Goal: Task Accomplishment & Management: Use online tool/utility

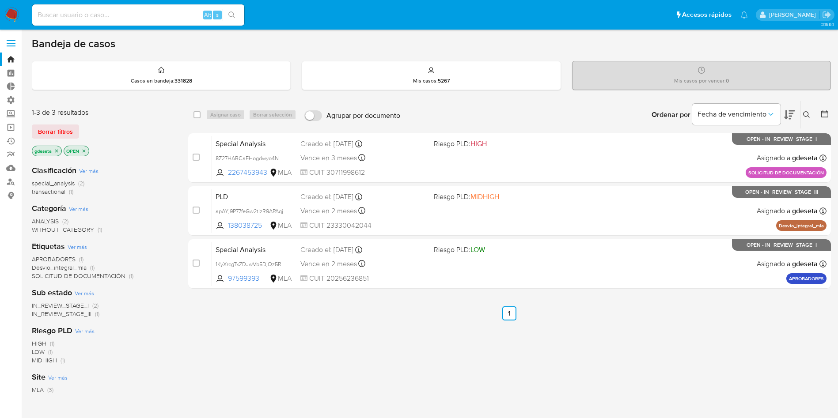
click at [120, 17] on input at bounding box center [138, 14] width 212 height 11
paste input "250168792"
type input "250168792"
click at [233, 15] on icon "search-icon" at bounding box center [231, 14] width 7 height 7
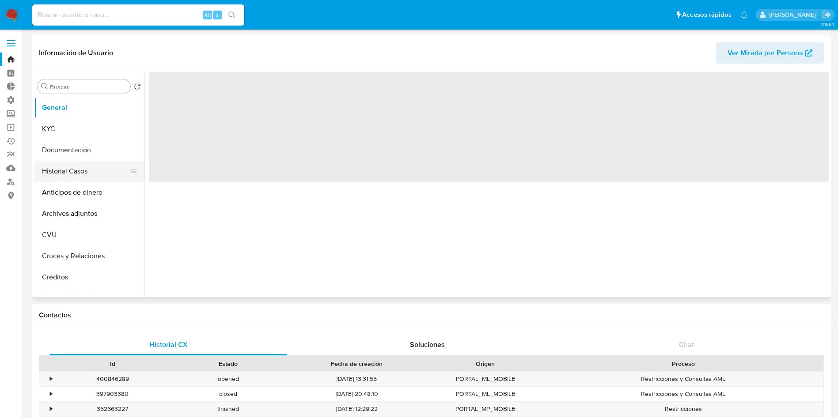
click at [53, 170] on button "Historial Casos" at bounding box center [85, 171] width 103 height 21
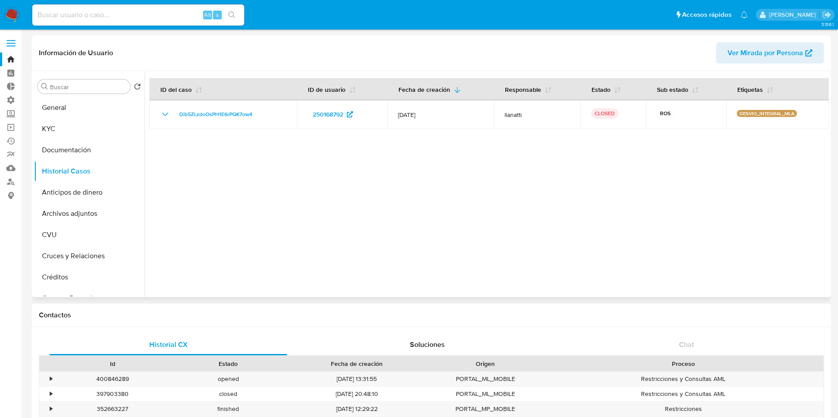
select select "10"
click at [96, 208] on button "Archivos adjuntos" at bounding box center [85, 213] width 103 height 21
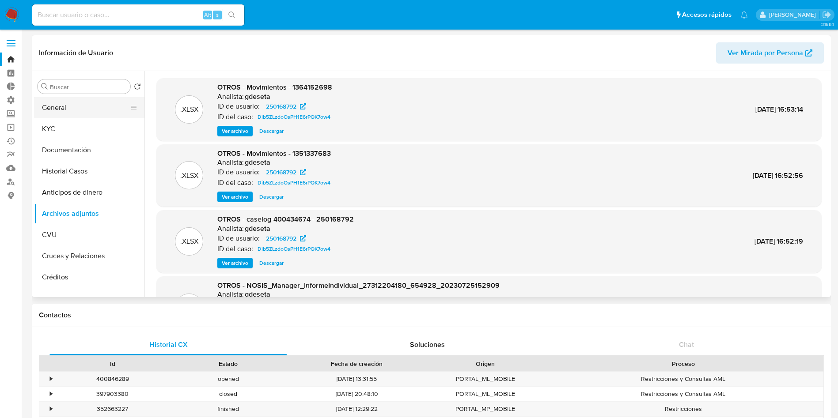
click at [75, 102] on button "General" at bounding box center [85, 107] width 103 height 21
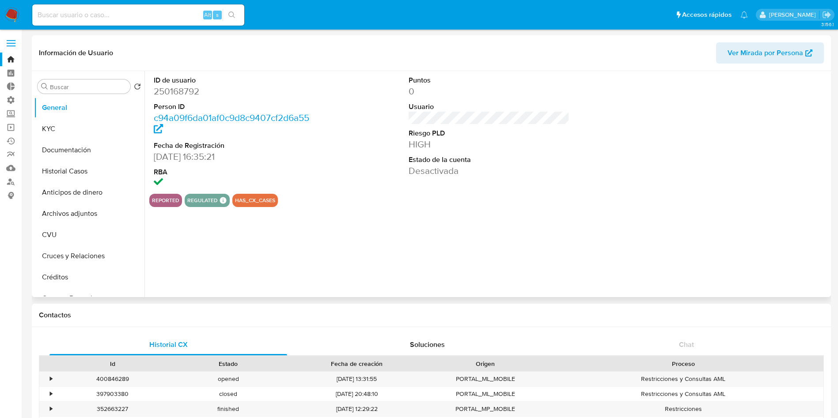
click at [176, 91] on dd "250168792" at bounding box center [234, 91] width 161 height 12
copy dd "250168792"
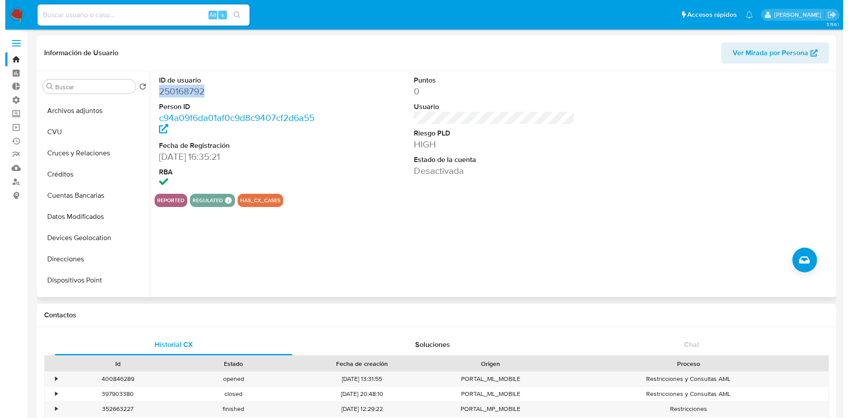
scroll to position [84, 0]
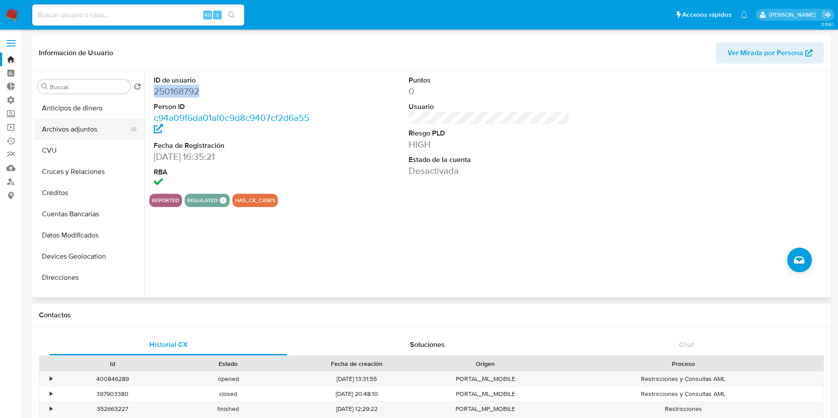
click at [96, 121] on button "Archivos adjuntos" at bounding box center [85, 129] width 103 height 21
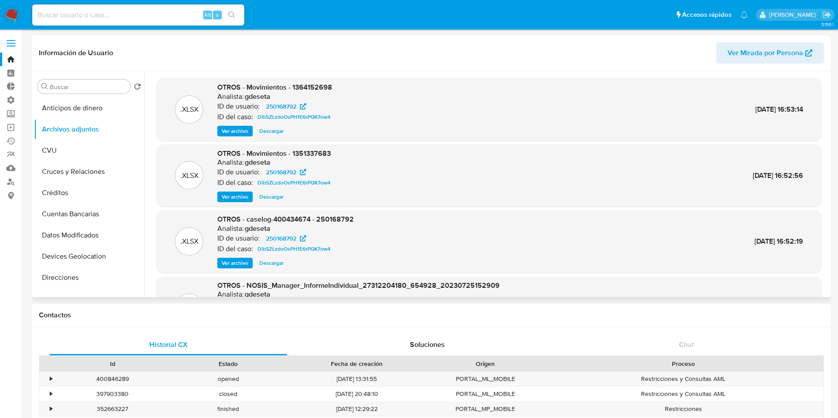
click at [242, 260] on span "Ver archivo" at bounding box center [235, 263] width 26 height 9
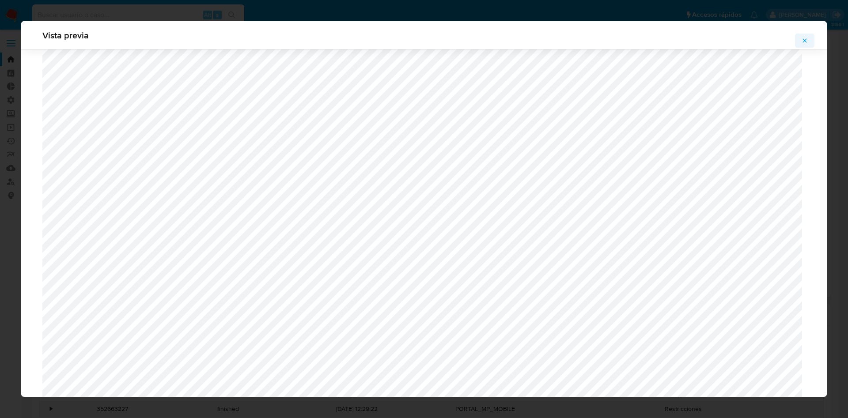
scroll to position [1506, 0]
click at [803, 45] on span "Attachment preview" at bounding box center [804, 40] width 7 height 12
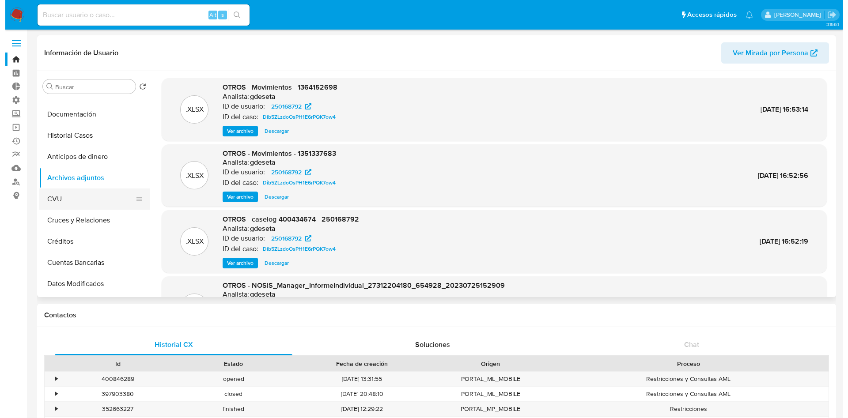
scroll to position [0, 0]
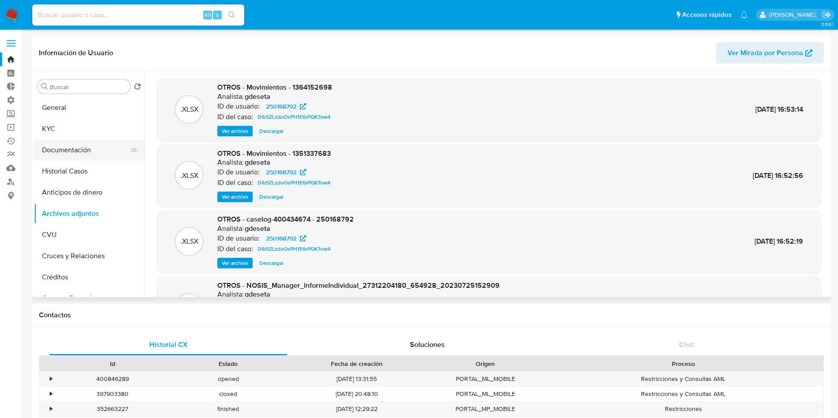
click at [74, 151] on button "Documentación" at bounding box center [85, 150] width 103 height 21
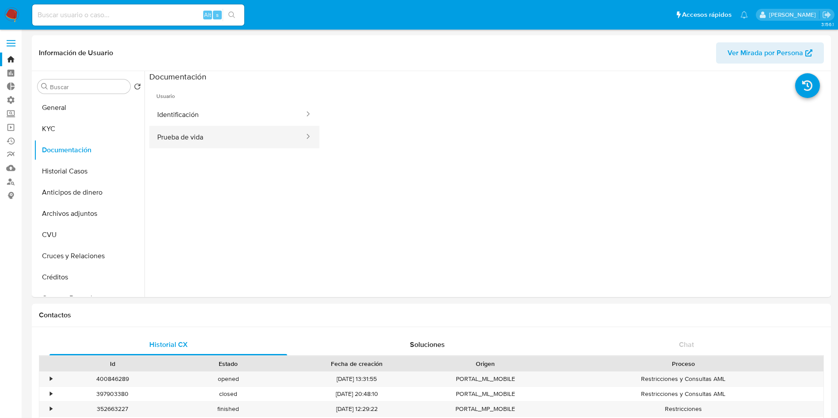
click at [182, 130] on button "Prueba de vida" at bounding box center [227, 137] width 156 height 23
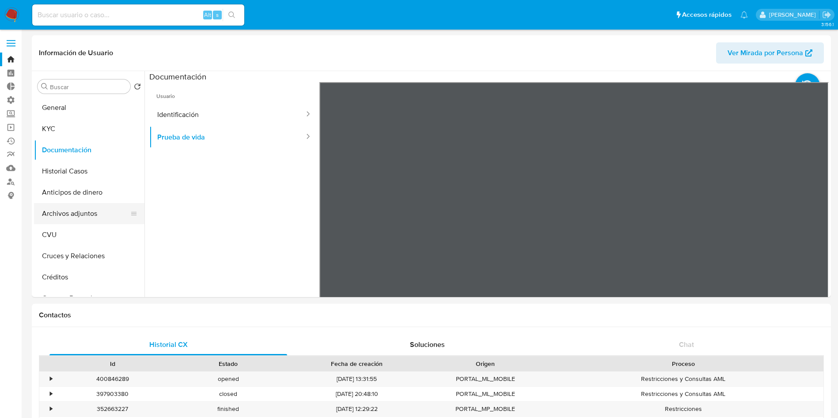
click at [68, 205] on button "Archivos adjuntos" at bounding box center [85, 213] width 103 height 21
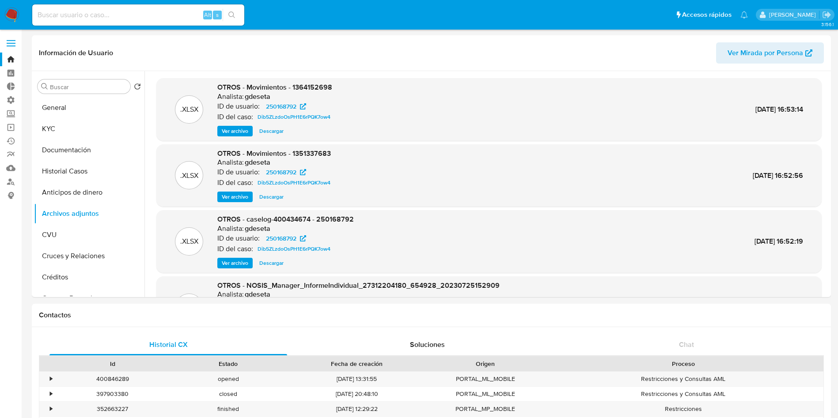
click at [235, 263] on span "Ver archivo" at bounding box center [235, 263] width 26 height 9
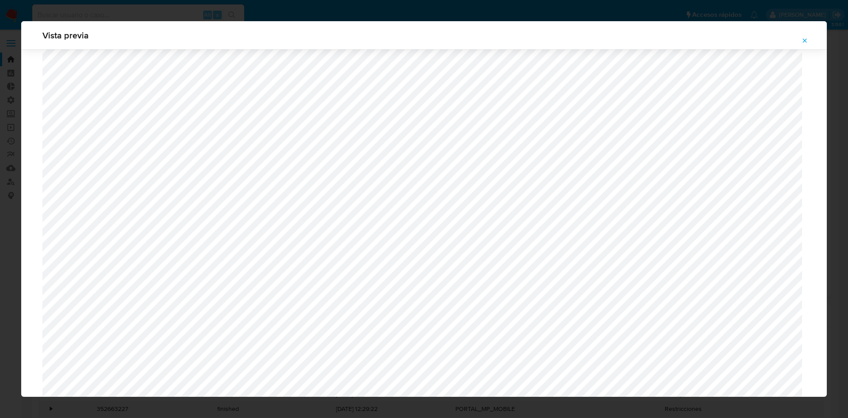
scroll to position [446, 0]
click at [799, 41] on button "Attachment preview" at bounding box center [804, 41] width 19 height 14
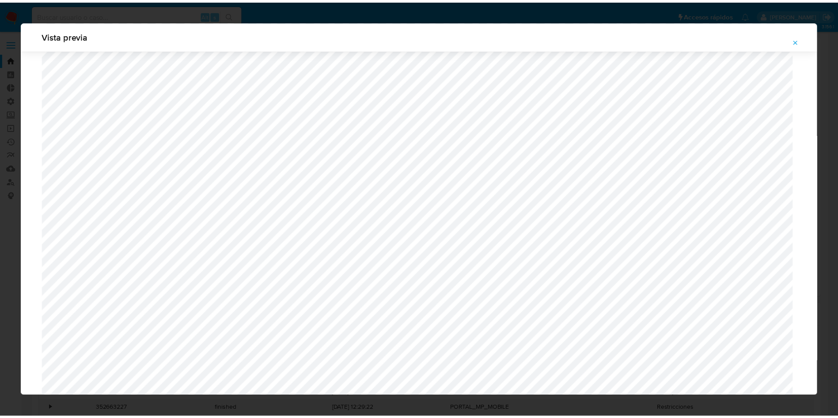
scroll to position [0, 0]
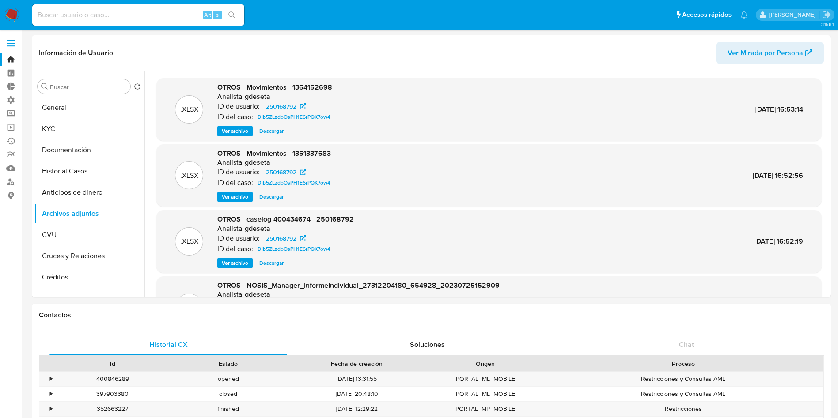
click at [110, 11] on input at bounding box center [138, 14] width 212 height 11
paste input "15024951"
type input "15024951"
click at [234, 15] on icon "search-icon" at bounding box center [231, 14] width 7 height 7
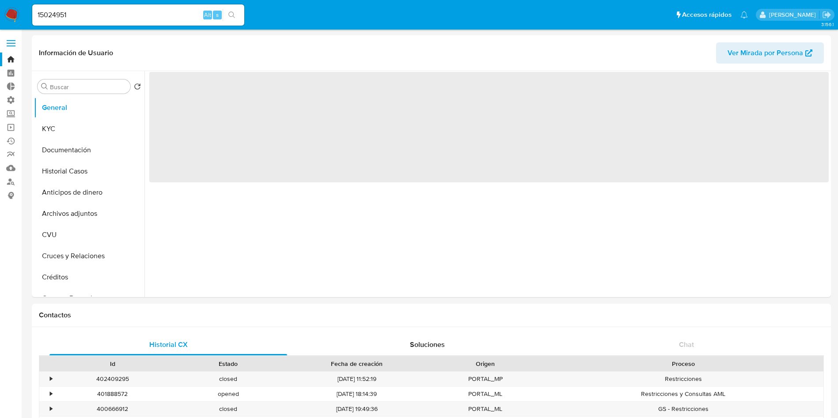
select select "10"
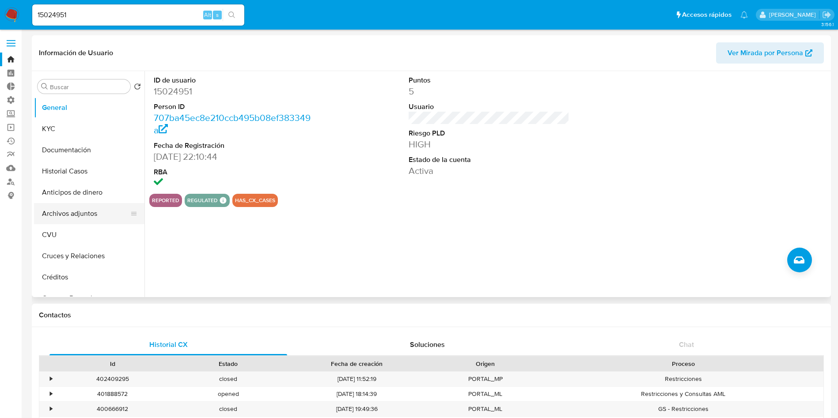
click at [76, 210] on button "Archivos adjuntos" at bounding box center [85, 213] width 103 height 21
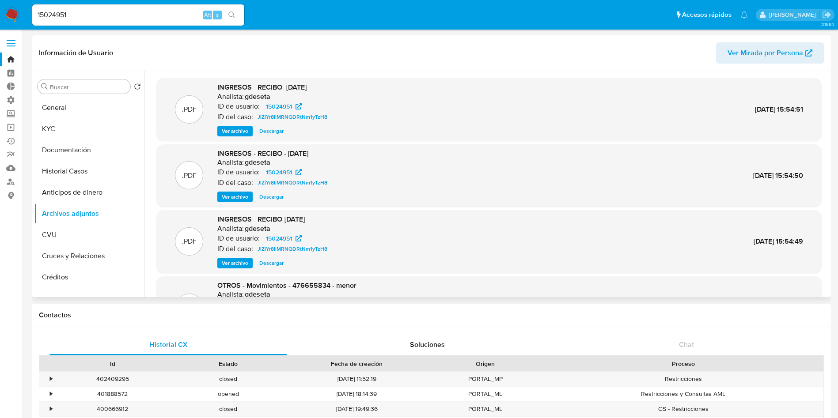
scroll to position [66, 0]
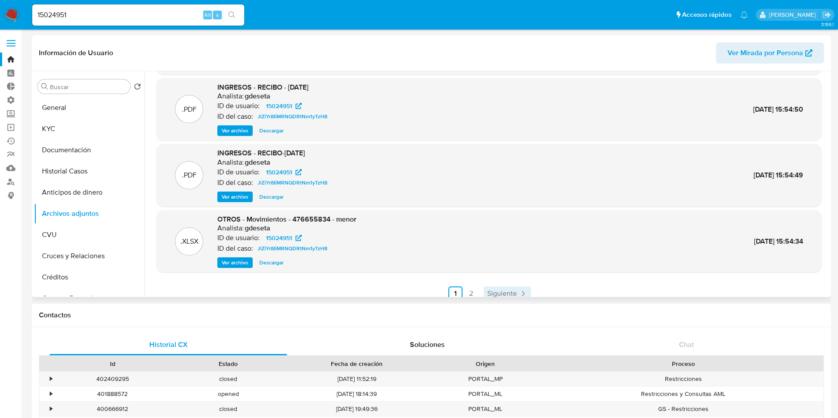
click at [492, 291] on span "Siguiente" at bounding box center [502, 293] width 30 height 7
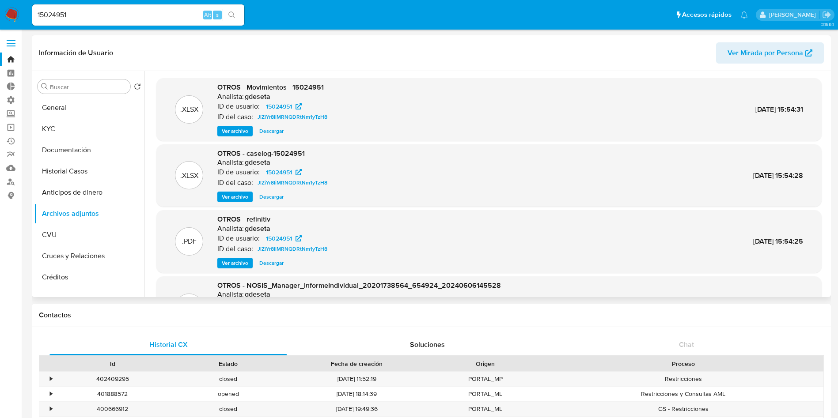
click at [278, 133] on span "Descargar" at bounding box center [271, 131] width 24 height 9
click at [53, 119] on button "KYC" at bounding box center [85, 128] width 103 height 21
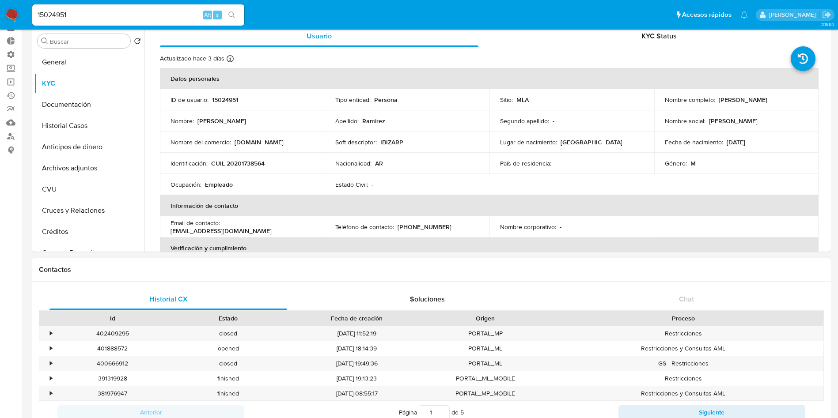
scroll to position [66, 0]
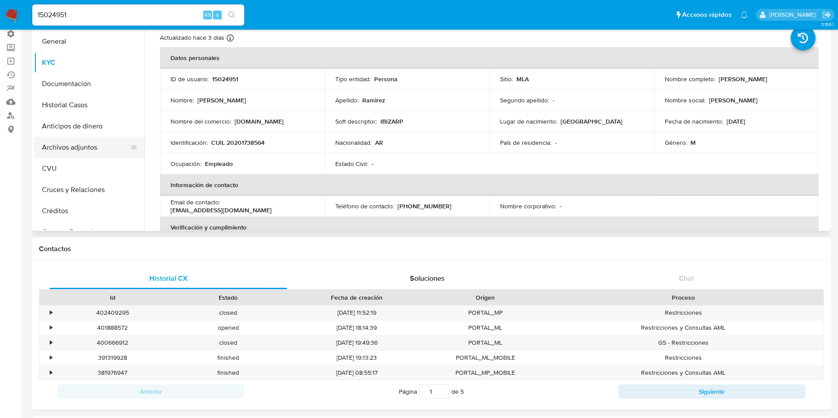
click at [48, 148] on button "Archivos adjuntos" at bounding box center [85, 147] width 103 height 21
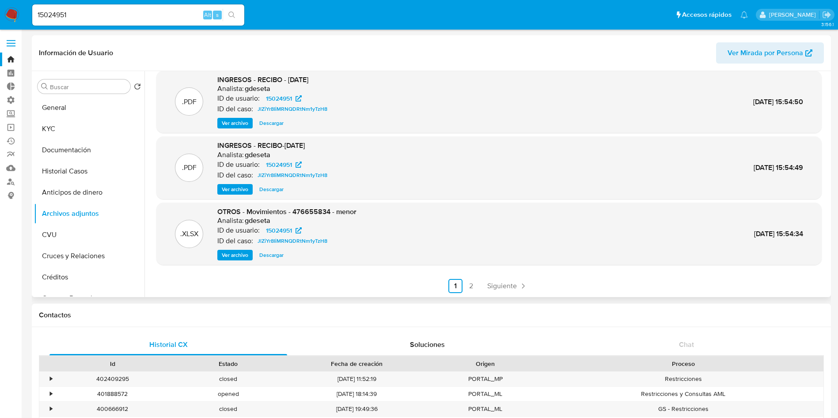
scroll to position [74, 0]
click at [516, 279] on link "Siguiente" at bounding box center [507, 286] width 47 height 14
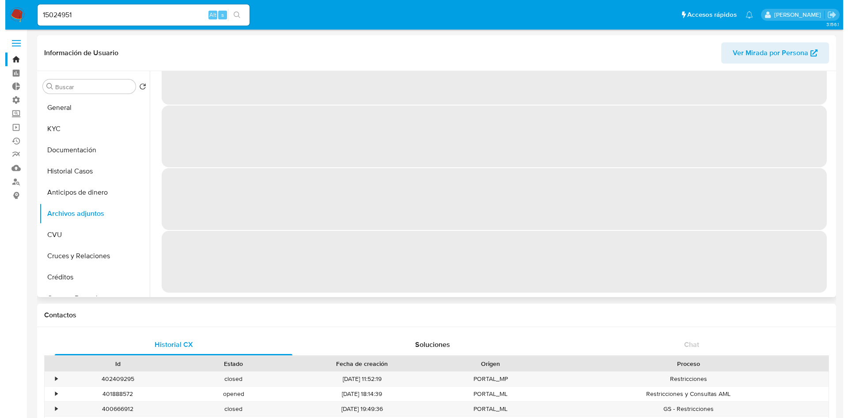
scroll to position [0, 0]
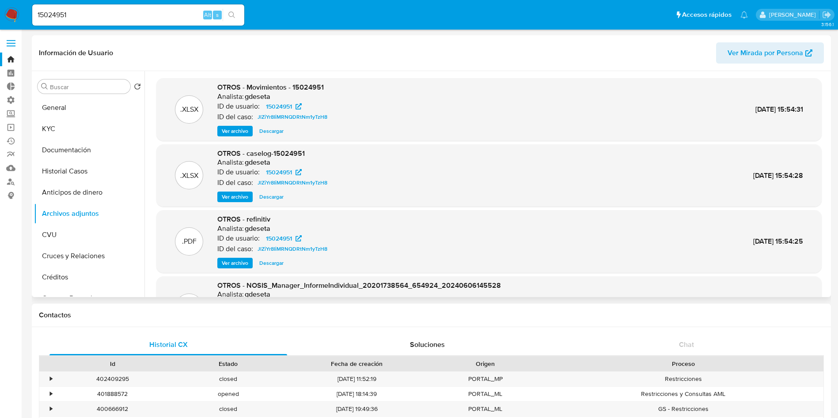
click at [245, 196] on span "Ver archivo" at bounding box center [235, 197] width 26 height 9
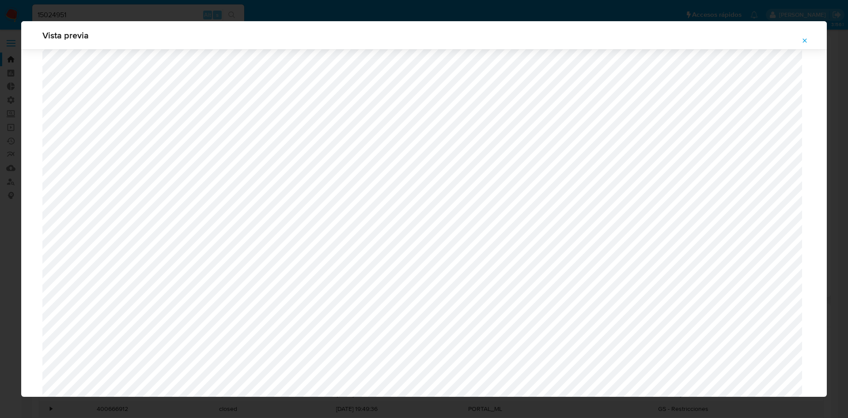
scroll to position [579, 0]
click at [804, 42] on icon "Attachment preview" at bounding box center [804, 40] width 7 height 7
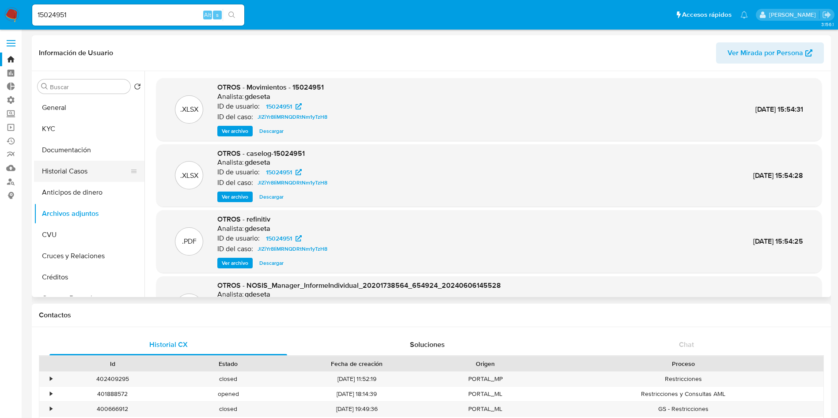
click at [64, 173] on button "Historial Casos" at bounding box center [85, 171] width 103 height 21
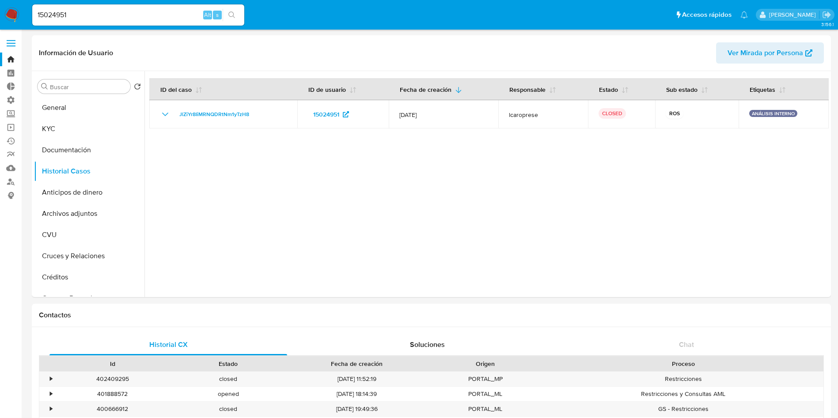
click at [514, 218] on div at bounding box center [486, 184] width 684 height 226
click at [51, 108] on button "General" at bounding box center [85, 107] width 103 height 21
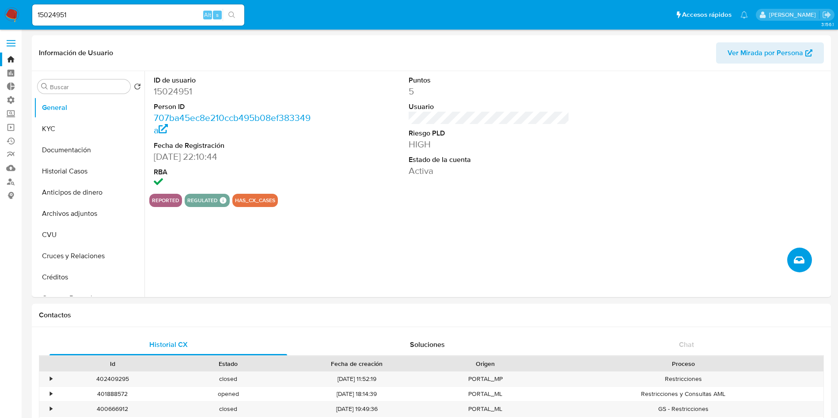
click at [800, 258] on icon "Crear caso manual" at bounding box center [799, 260] width 11 height 11
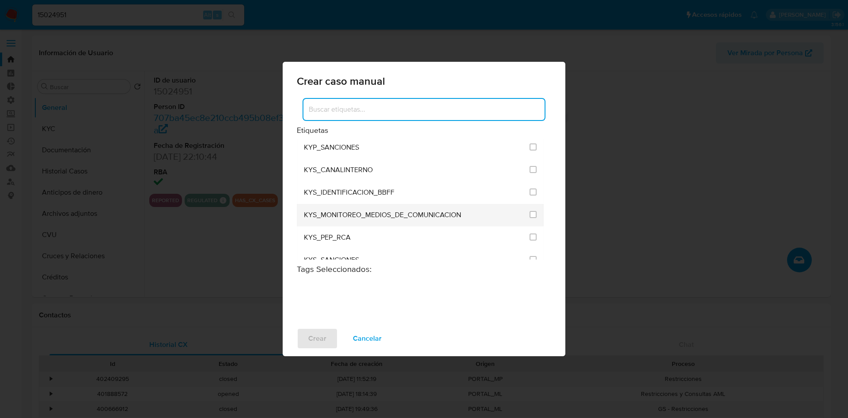
scroll to position [729, 0]
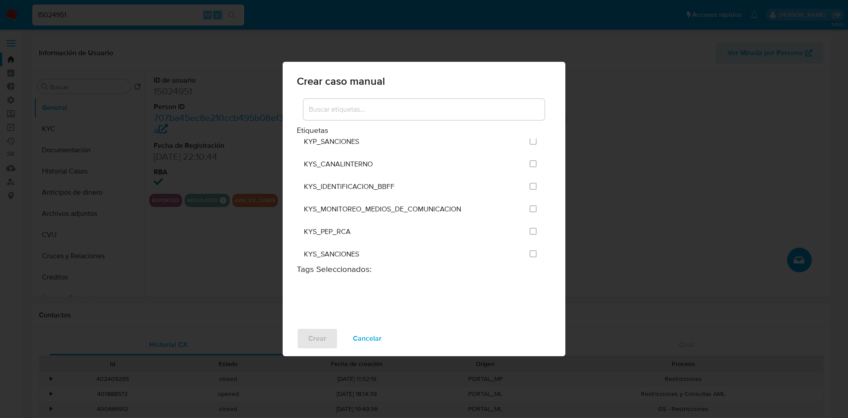
drag, startPoint x: 543, startPoint y: 189, endPoint x: 550, endPoint y: 123, distance: 66.6
click at [550, 123] on div "Etiquetas ANÁLISIS INTERNO COBROS_TICKET CONTROL_CAP_CASH_IN CRIPTO CRYPTO_BHS …" at bounding box center [424, 178] width 254 height 163
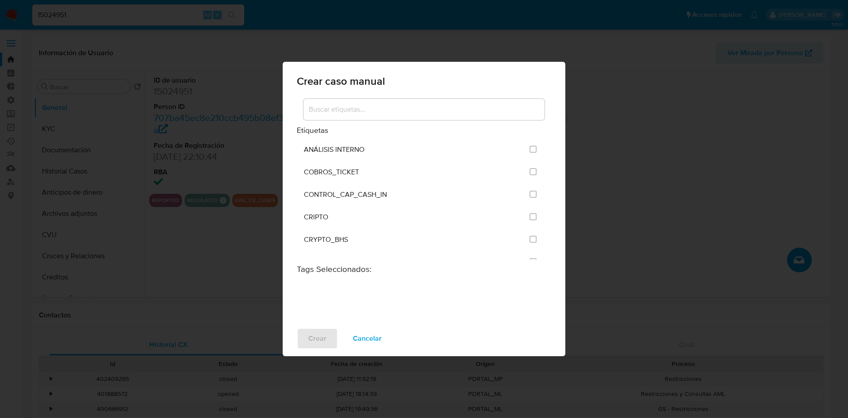
click at [553, 140] on div "Etiquetas ANÁLISIS INTERNO COBROS_TICKET CONTROL_CAP_CASH_IN CRIPTO CRYPTO_BHS …" at bounding box center [424, 209] width 283 height 224
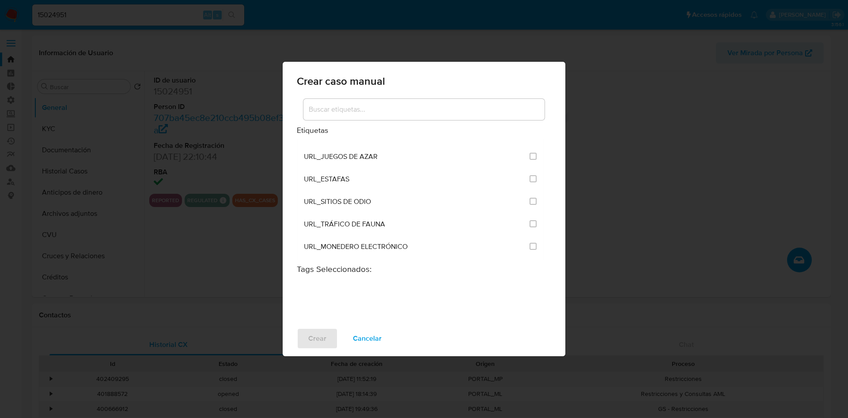
scroll to position [1722, 0]
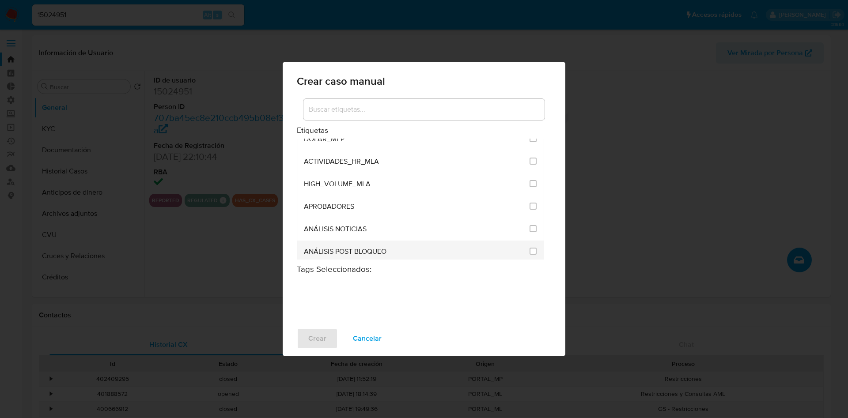
click at [403, 250] on div "ANÁLISIS POST BLOQUEO" at bounding box center [414, 252] width 220 height 23
click at [530, 253] on input "3249" at bounding box center [533, 251] width 7 height 7
checkbox input "true"
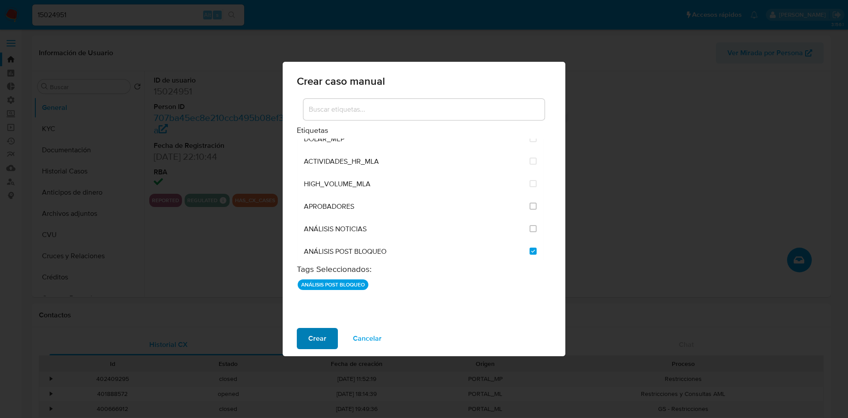
click at [314, 341] on span "Crear" at bounding box center [317, 338] width 18 height 19
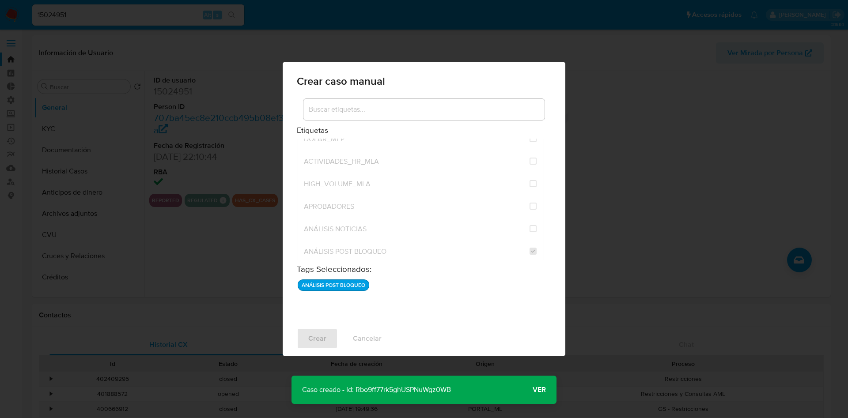
click at [434, 390] on p "Caso creado - Id: Rbo9ff77rk5ghUSPNuWgz0WB" at bounding box center [376, 390] width 170 height 28
click at [549, 391] on button "Ver" at bounding box center [539, 389] width 34 height 21
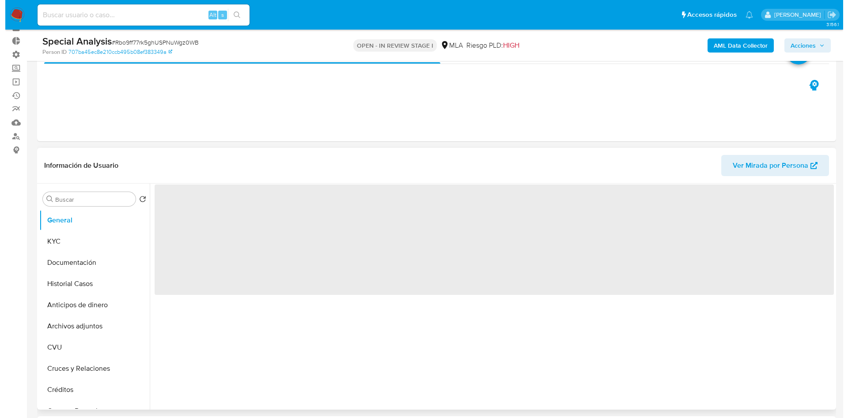
scroll to position [66, 0]
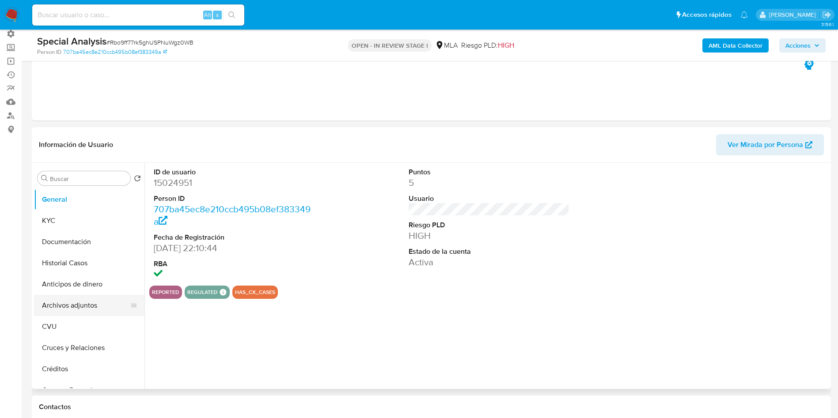
select select "10"
click at [102, 302] on button "Archivos adjuntos" at bounding box center [85, 305] width 103 height 21
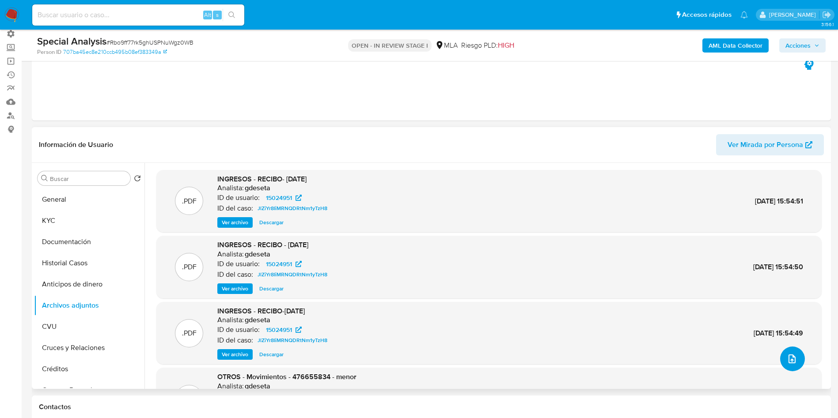
click at [787, 357] on icon "upload-file" at bounding box center [792, 359] width 11 height 11
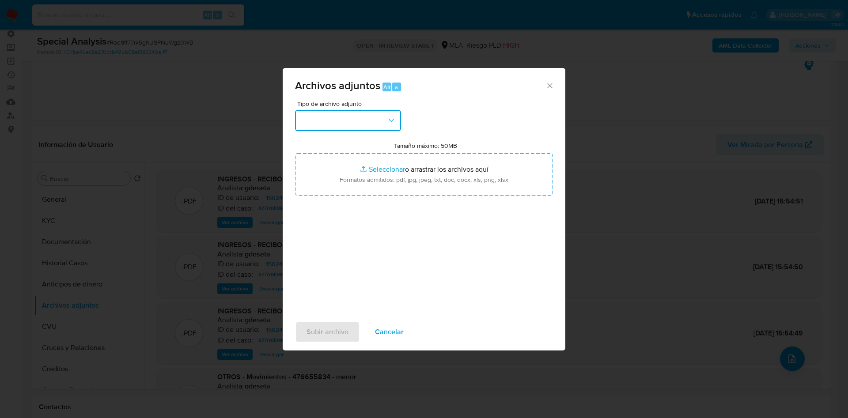
click at [359, 125] on button "button" at bounding box center [348, 120] width 106 height 21
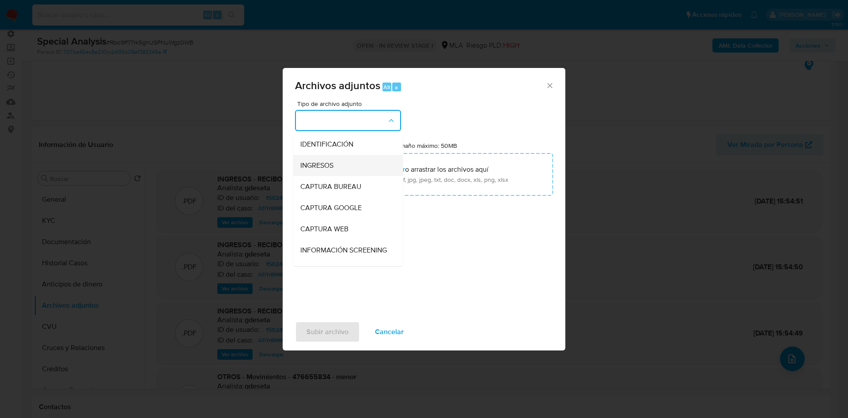
click at [342, 165] on div "INGRESOS" at bounding box center [345, 165] width 90 height 21
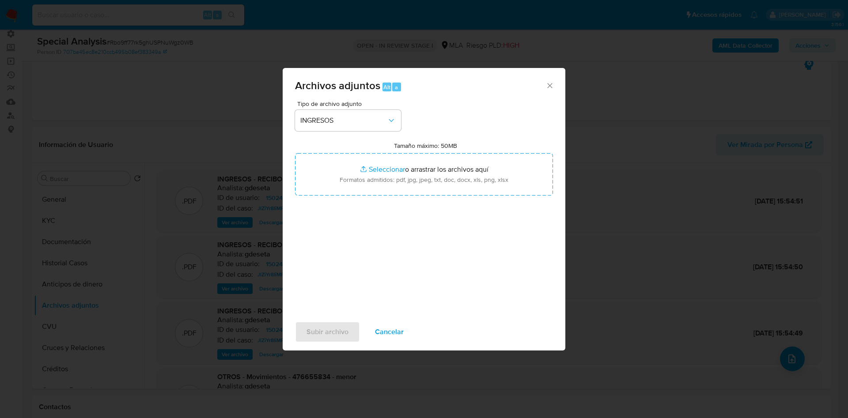
click at [342, 165] on input "Tamaño máximo: 50MB Seleccionar archivos" at bounding box center [424, 174] width 258 height 42
type input "C:\fakepath\RECIBO_JUNIO_20252.pdf"
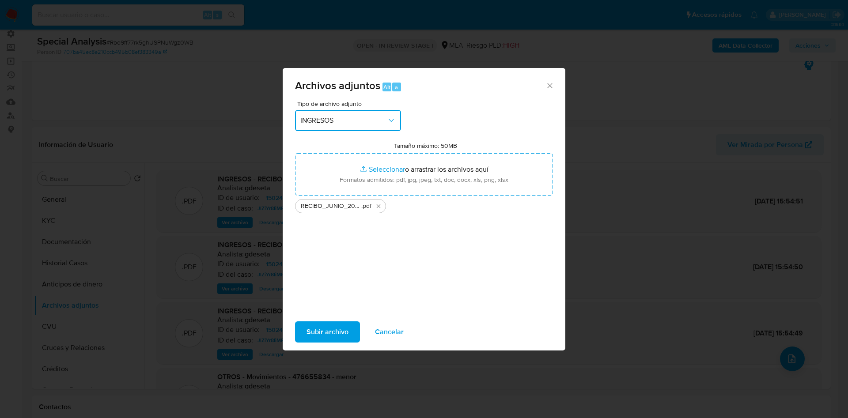
click at [388, 122] on icon "button" at bounding box center [391, 120] width 9 height 9
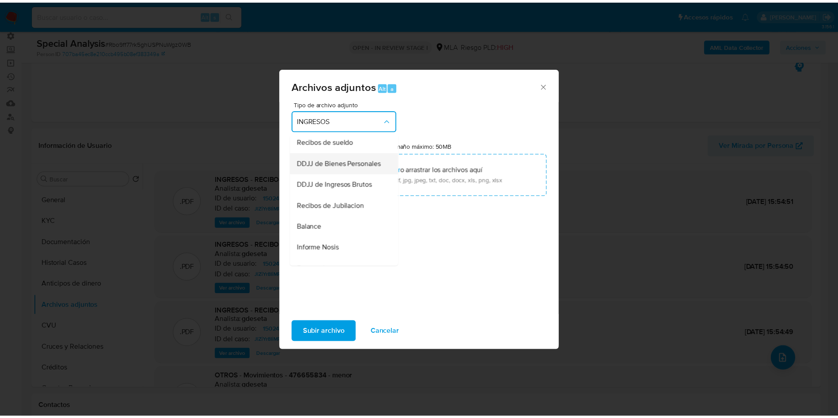
scroll to position [234, 0]
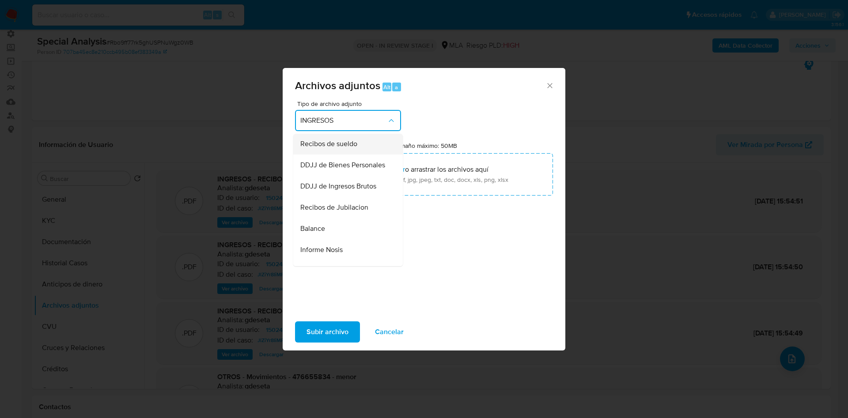
click at [357, 148] on span "Recibos de sueldo" at bounding box center [328, 144] width 57 height 9
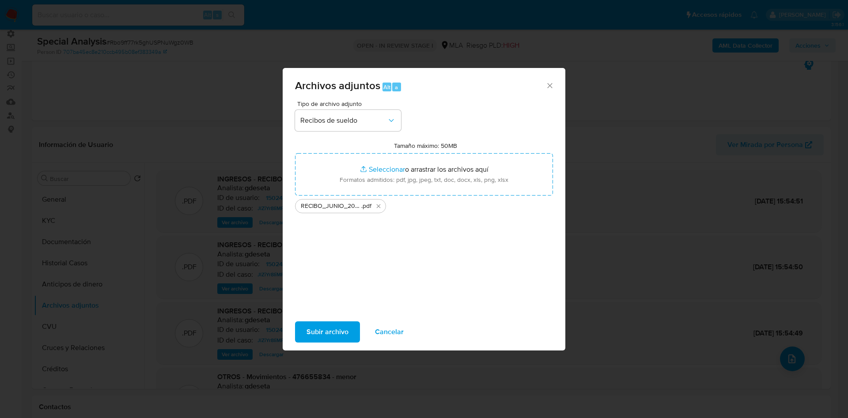
click at [336, 333] on span "Subir archivo" at bounding box center [328, 331] width 42 height 19
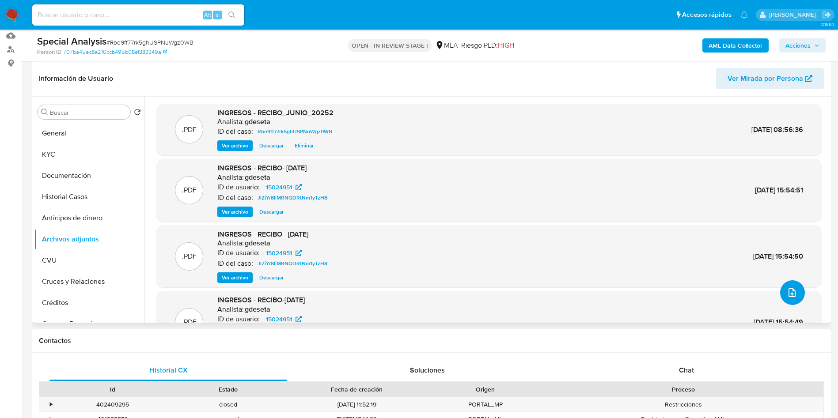
scroll to position [416, 0]
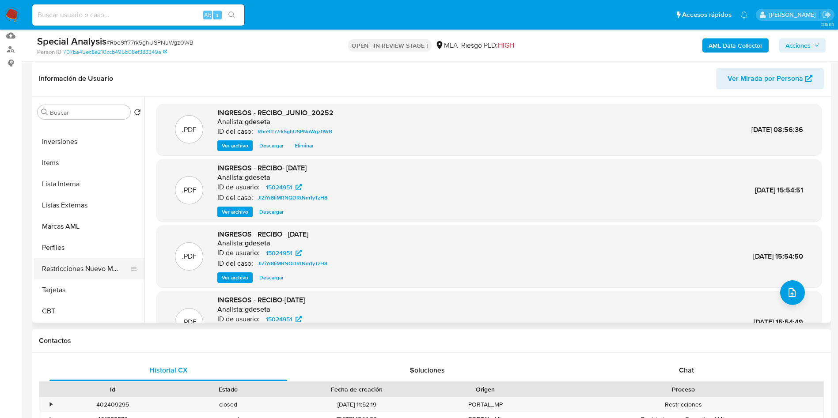
click at [91, 276] on button "Restricciones Nuevo Mundo" at bounding box center [85, 268] width 103 height 21
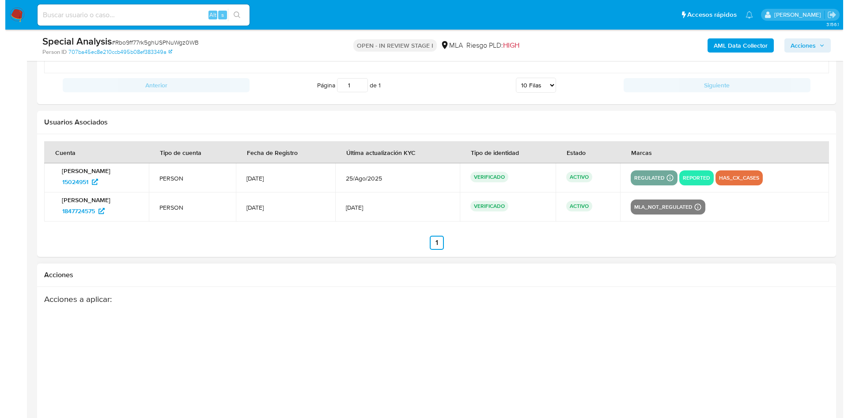
scroll to position [1283, 0]
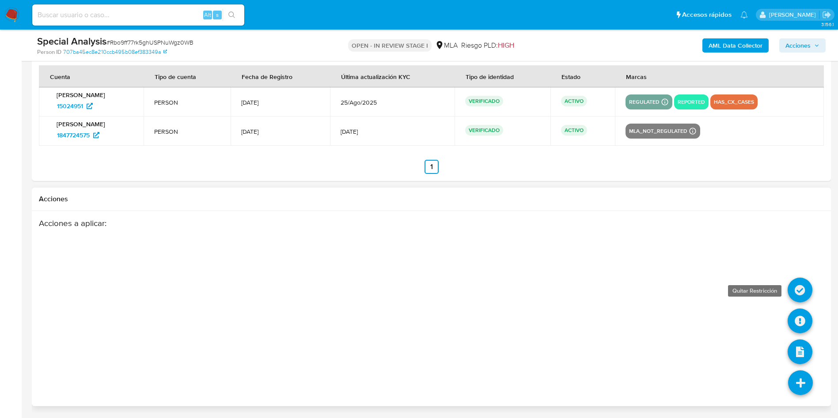
click at [795, 288] on icon at bounding box center [799, 290] width 25 height 25
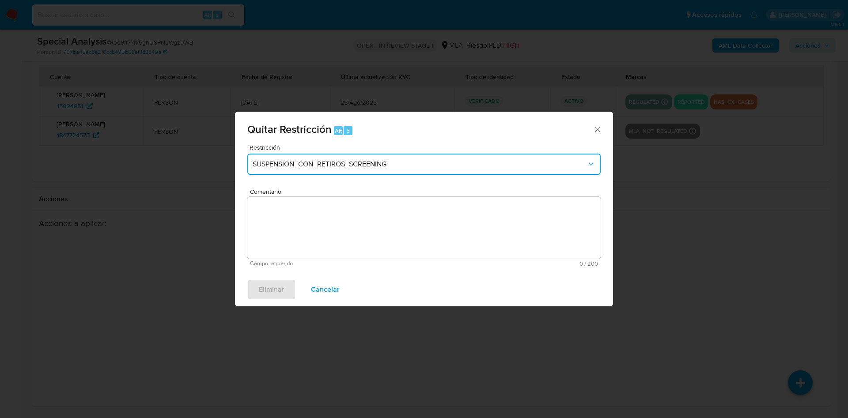
click at [382, 167] on span "SUSPENSION_CON_RETIROS_SCREENING" at bounding box center [420, 164] width 334 height 9
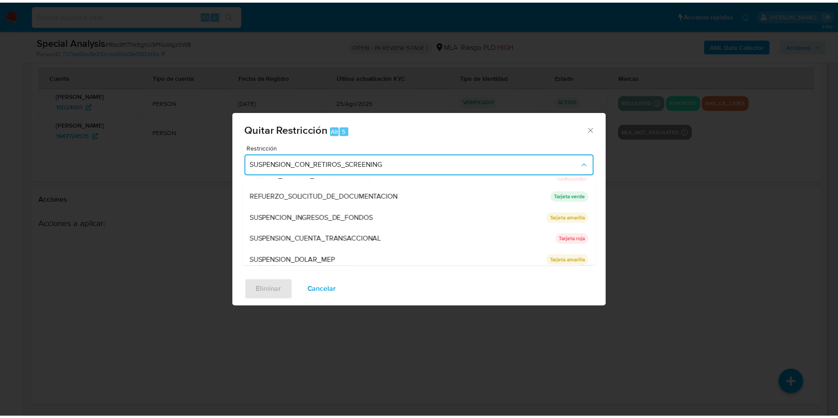
scroll to position [230, 0]
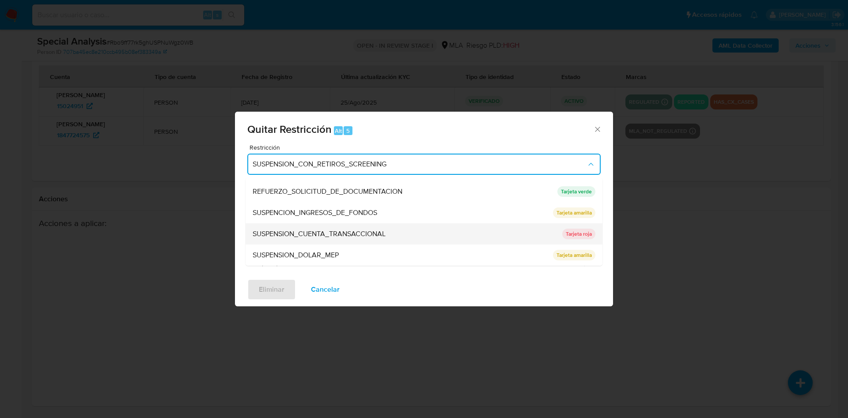
click at [395, 236] on div "SUSPENSION_CUENTA_TRANSACCIONAL" at bounding box center [405, 233] width 304 height 21
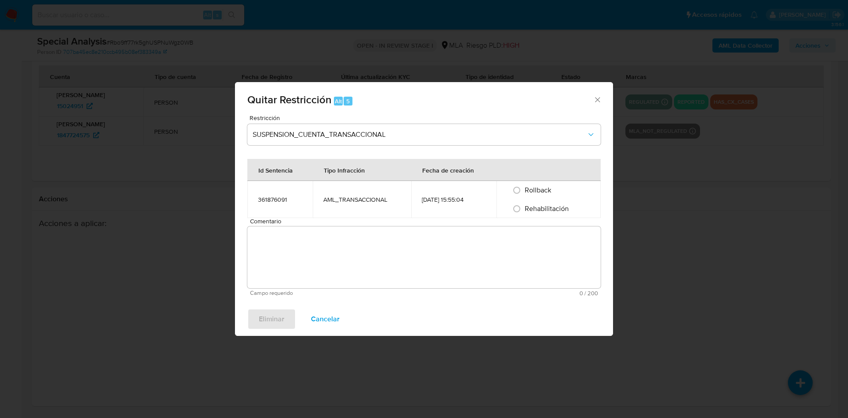
click at [541, 211] on span "Rehabilitación" at bounding box center [547, 209] width 44 height 10
click at [524, 211] on input "Rehabilitación" at bounding box center [517, 209] width 14 height 14
radio input "true"
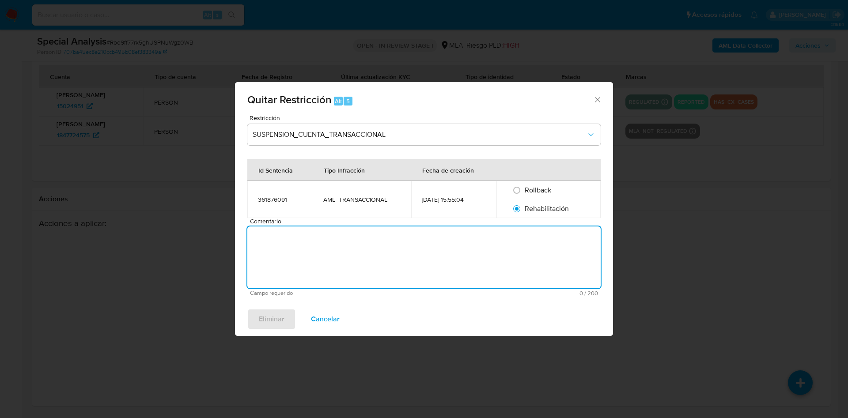
click at [515, 250] on textarea "Comentario" at bounding box center [423, 258] width 353 height 62
type textarea "AML"
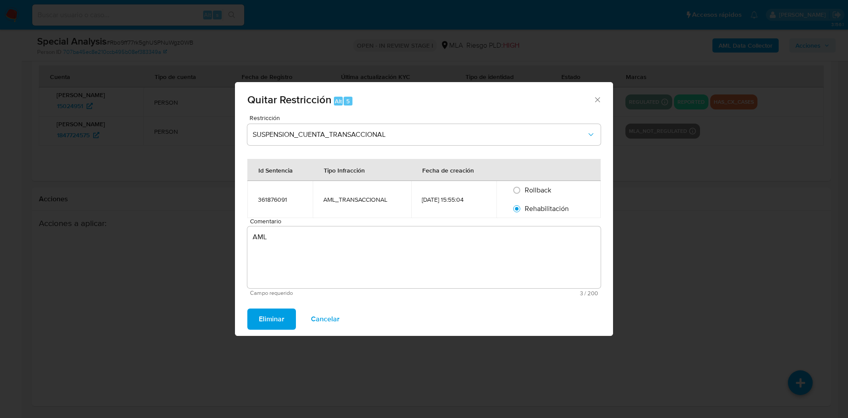
click at [269, 318] on span "Eliminar" at bounding box center [272, 319] width 26 height 19
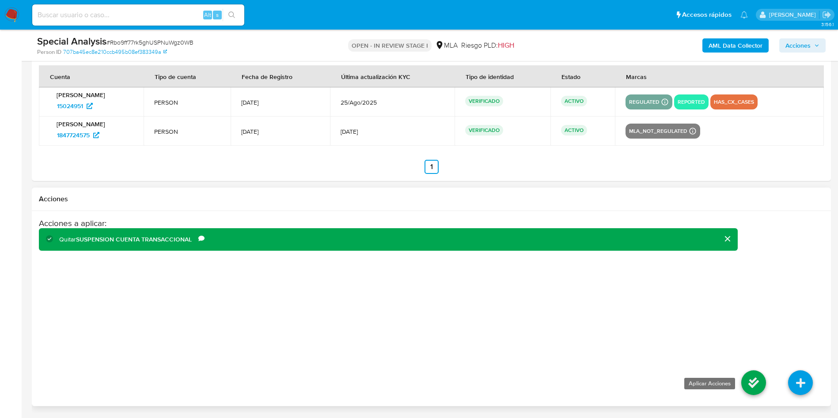
click at [761, 381] on icon at bounding box center [753, 383] width 25 height 25
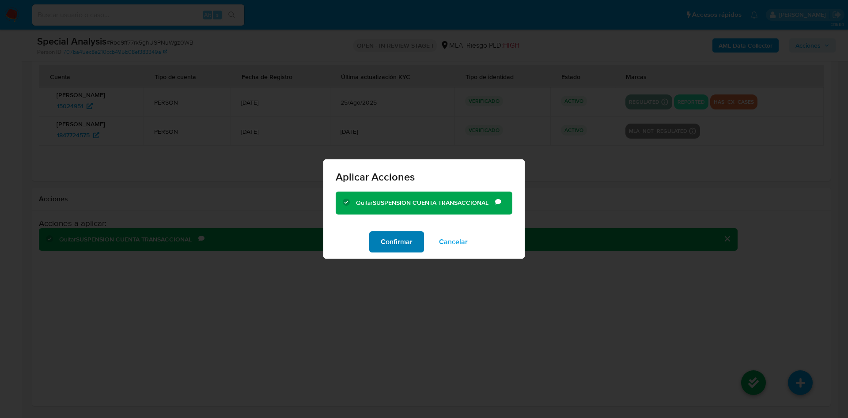
click at [397, 232] on span "Confirmar" at bounding box center [397, 241] width 32 height 19
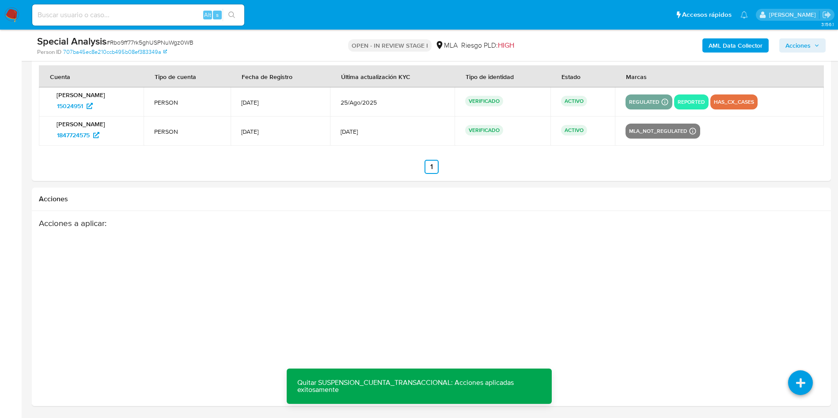
click at [797, 52] on span "Acciones" at bounding box center [797, 45] width 25 height 14
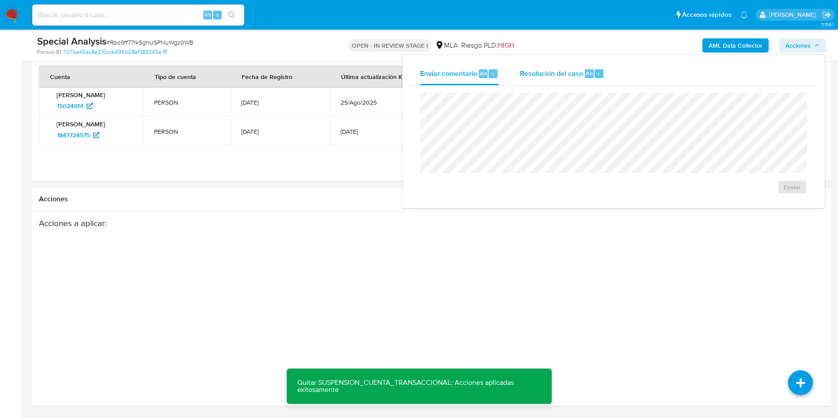
click at [574, 80] on div "Resolución del caso Alt r" at bounding box center [562, 73] width 84 height 23
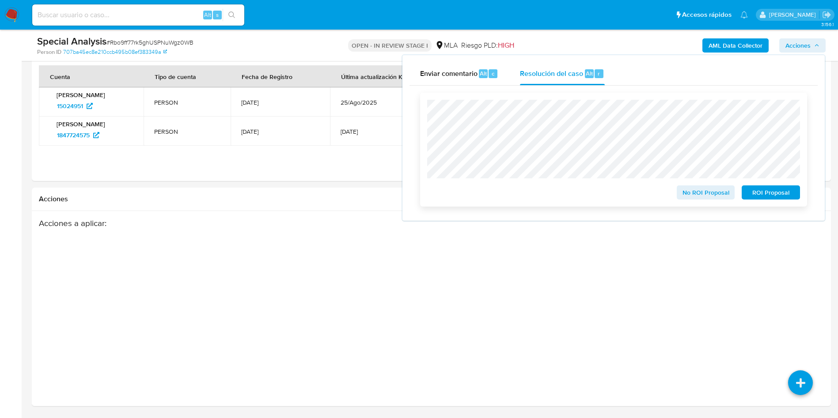
click at [707, 193] on span "No ROI Proposal" at bounding box center [706, 192] width 46 height 12
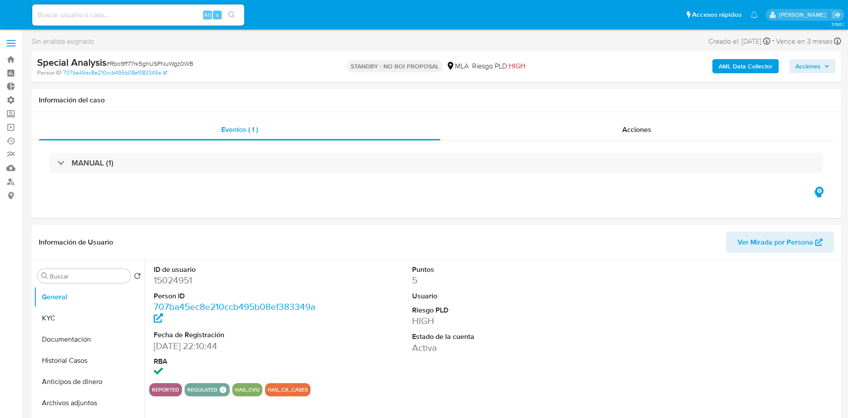
select select "10"
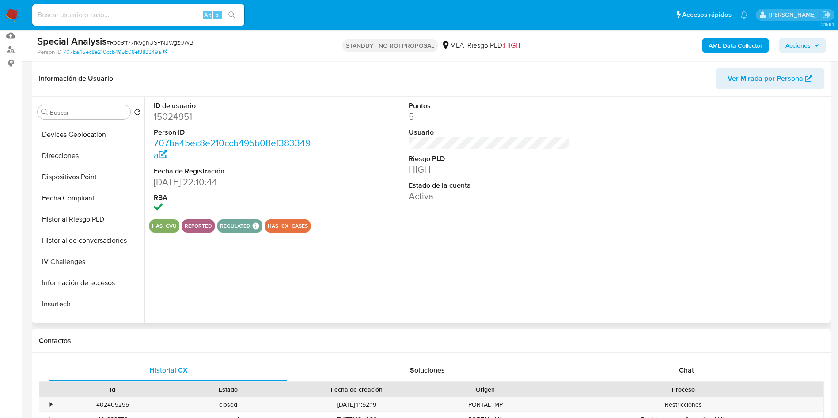
scroll to position [416, 0]
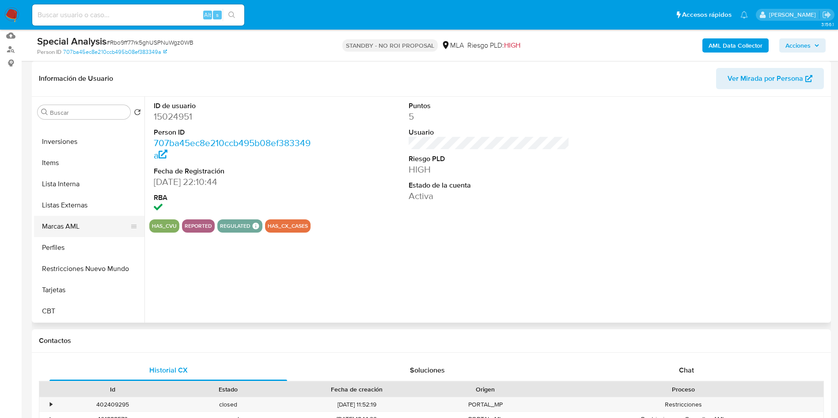
select select "10"
click at [85, 273] on button "Restricciones Nuevo Mundo" at bounding box center [85, 268] width 103 height 21
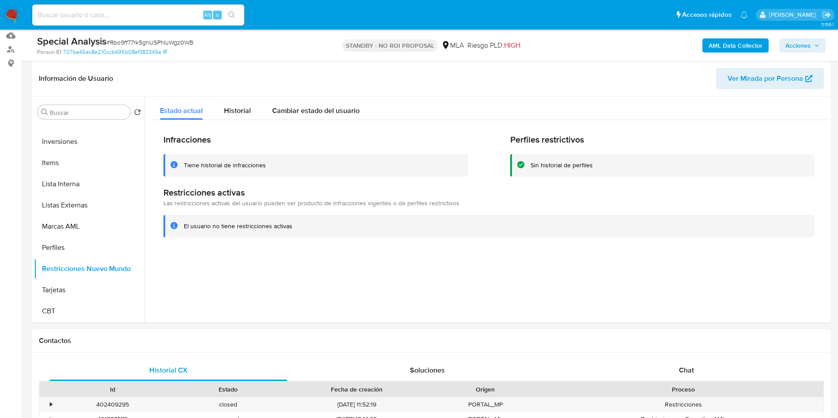
click at [98, 19] on input at bounding box center [138, 14] width 212 height 11
paste input "236429731"
type input "236429731"
click at [231, 17] on icon "search-icon" at bounding box center [231, 14] width 7 height 7
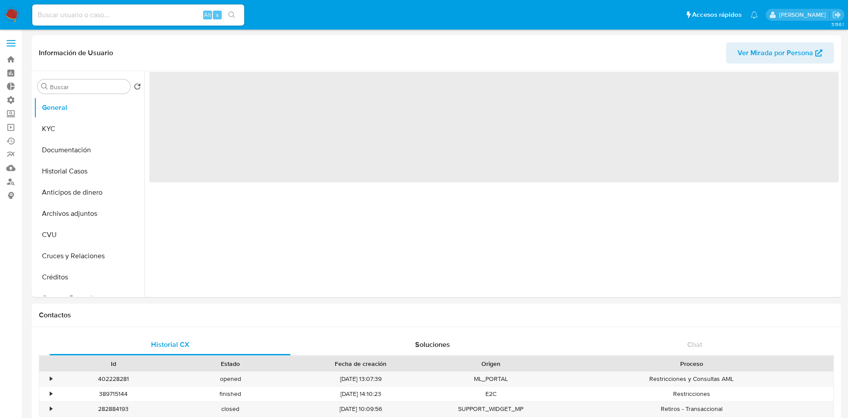
select select "10"
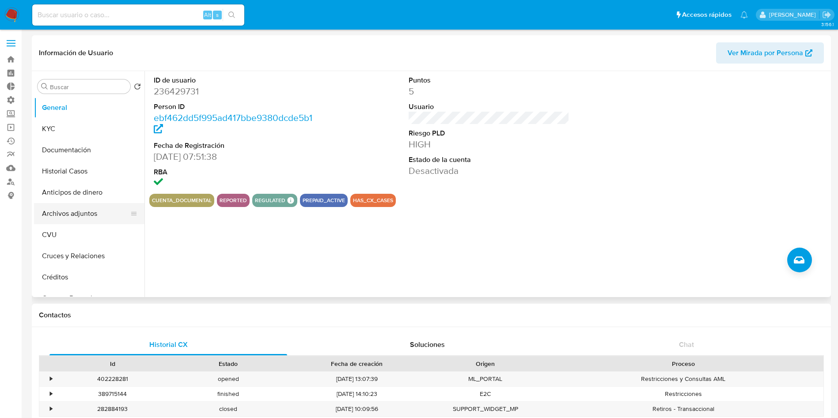
click at [57, 210] on button "Archivos adjuntos" at bounding box center [85, 213] width 103 height 21
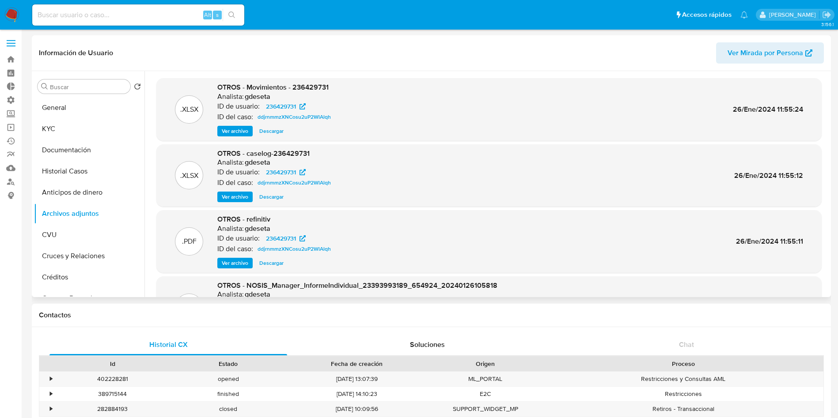
click at [243, 199] on span "Ver archivo" at bounding box center [235, 197] width 26 height 9
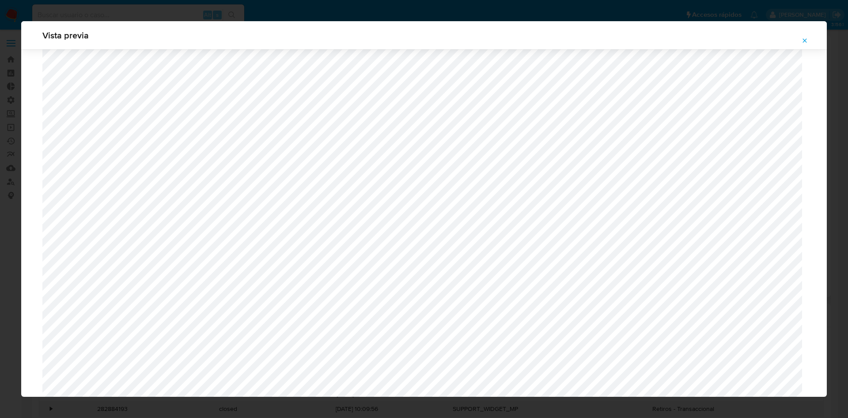
scroll to position [446, 0]
click at [806, 42] on icon "Attachment preview" at bounding box center [805, 40] width 4 height 4
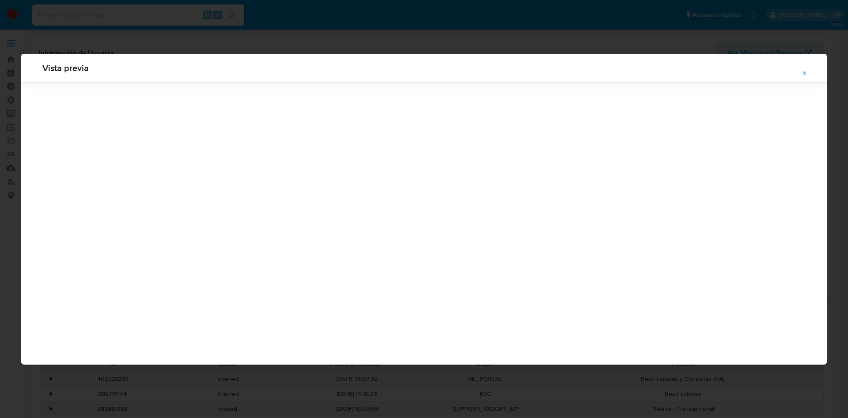
scroll to position [0, 0]
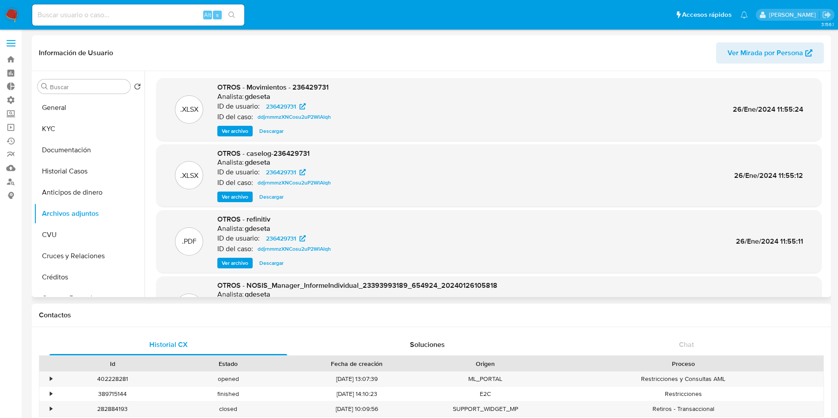
click at [151, 14] on input at bounding box center [138, 14] width 212 height 11
paste input "136447874"
type input "136447874"
click at [238, 19] on button "search-icon" at bounding box center [232, 15] width 18 height 12
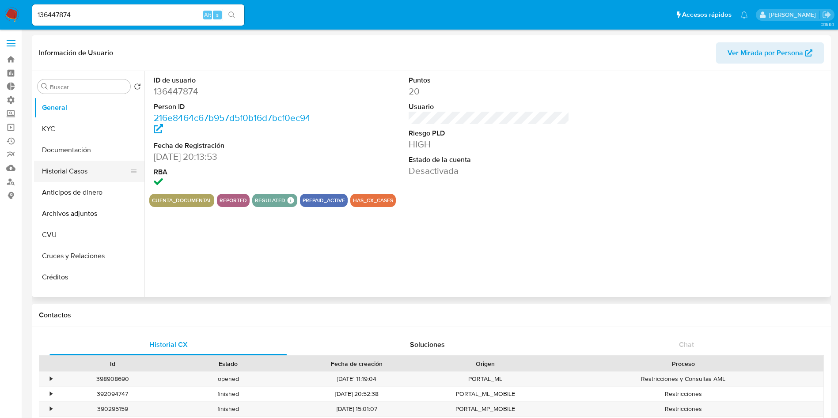
select select "10"
click at [54, 173] on button "Historial Casos" at bounding box center [85, 171] width 103 height 21
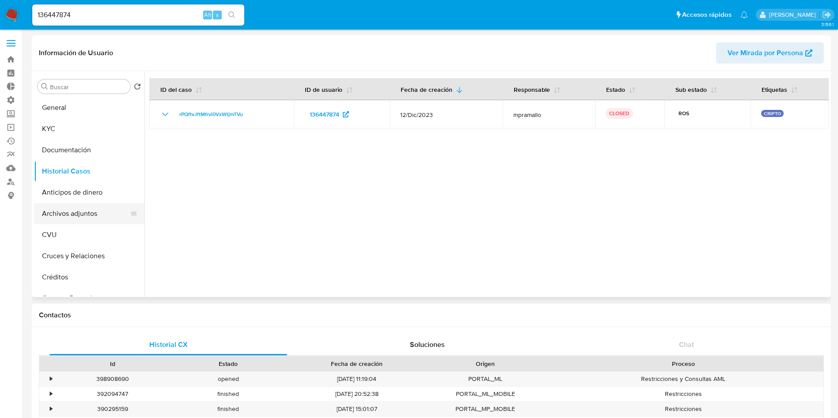
click at [81, 219] on button "Archivos adjuntos" at bounding box center [85, 213] width 103 height 21
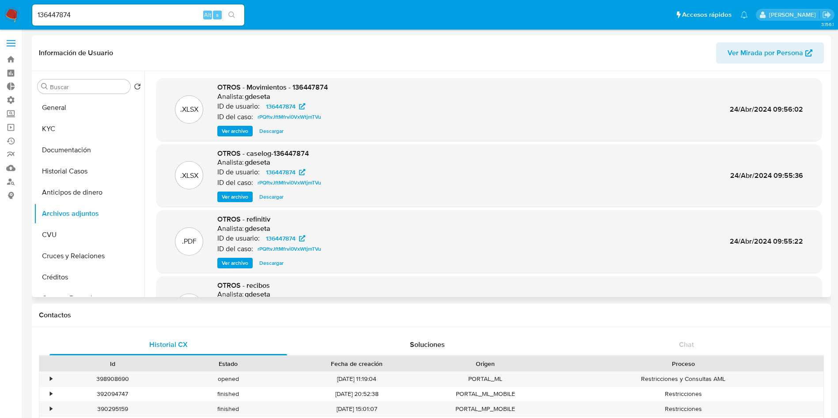
click at [225, 195] on span "Ver archivo" at bounding box center [235, 197] width 26 height 9
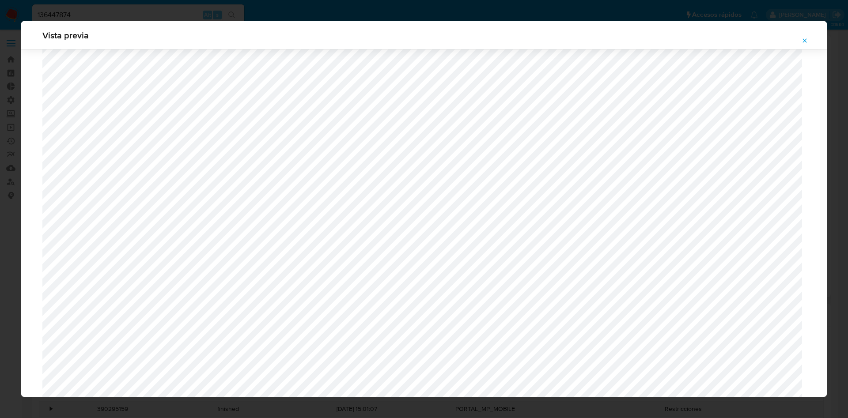
scroll to position [181, 0]
click at [810, 43] on button "Attachment preview" at bounding box center [804, 41] width 19 height 14
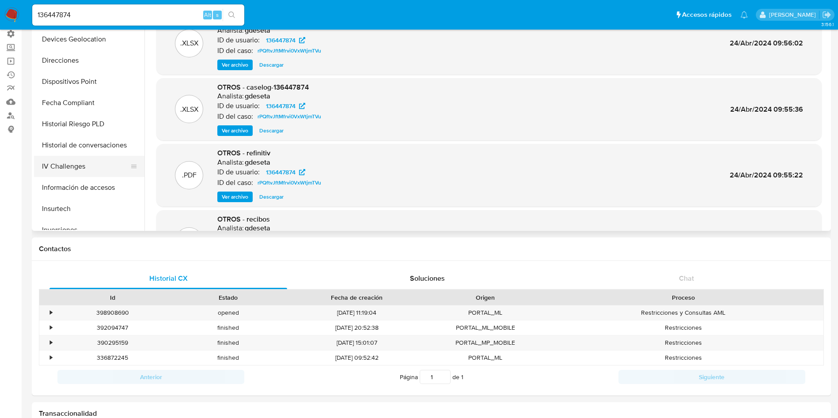
scroll to position [217, 0]
click at [98, 163] on button "Historial de conversaciones" at bounding box center [85, 163] width 103 height 21
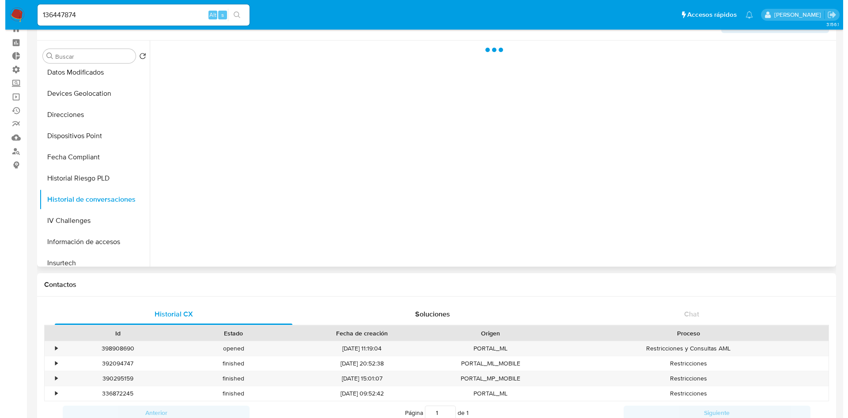
scroll to position [0, 0]
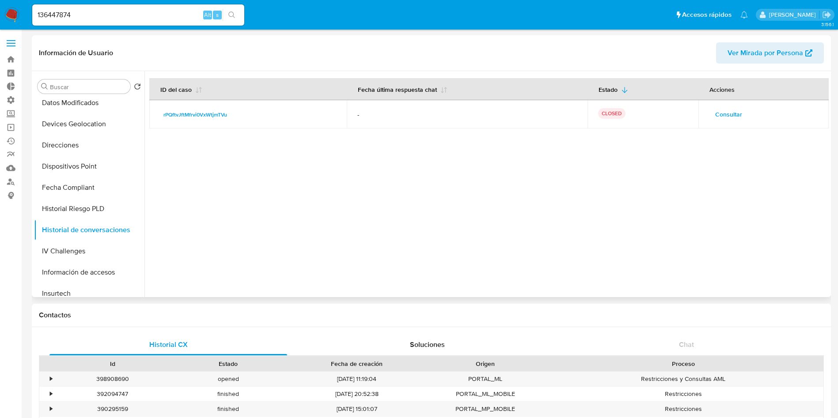
click at [729, 115] on span "Consultar" at bounding box center [728, 114] width 27 height 12
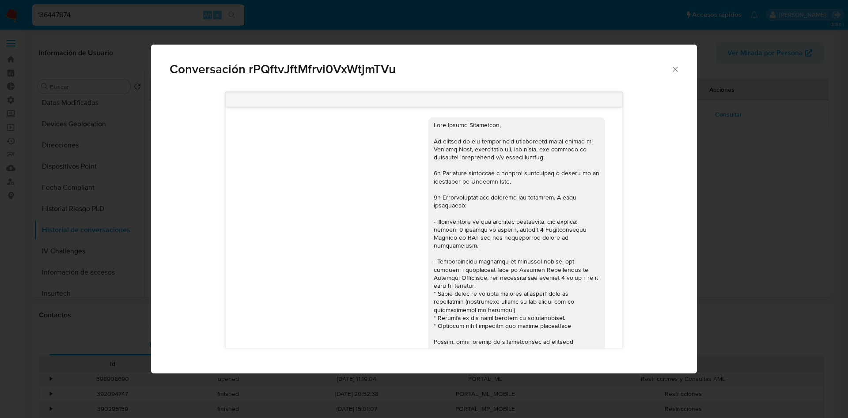
scroll to position [976, 0]
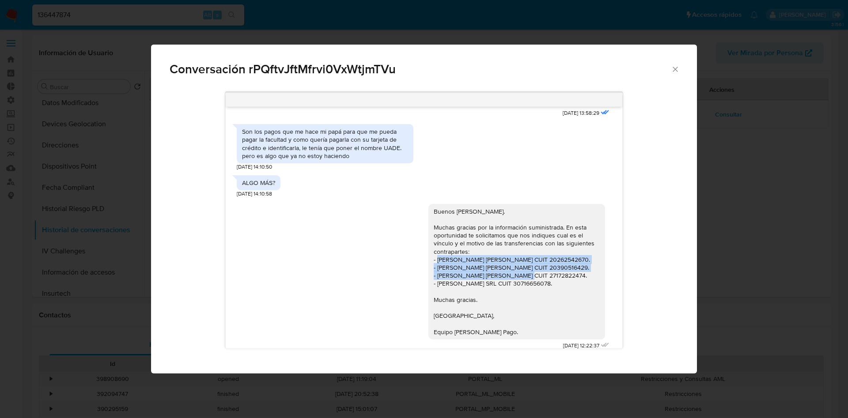
drag, startPoint x: 538, startPoint y: 272, endPoint x: 434, endPoint y: 253, distance: 105.1
click at [435, 253] on div "Buenos [PERSON_NAME]. Muchas gracias por la información suministrada. En esta o…" at bounding box center [517, 272] width 166 height 129
click at [531, 277] on div "Buenos [PERSON_NAME]. Muchas gracias por la información suministrada. En esta o…" at bounding box center [517, 272] width 166 height 129
drag, startPoint x: 531, startPoint y: 277, endPoint x: 422, endPoint y: 254, distance: 111.7
click at [428, 254] on div "Buenos [PERSON_NAME]. Muchas gracias por la información suministrada. En esta o…" at bounding box center [516, 272] width 177 height 136
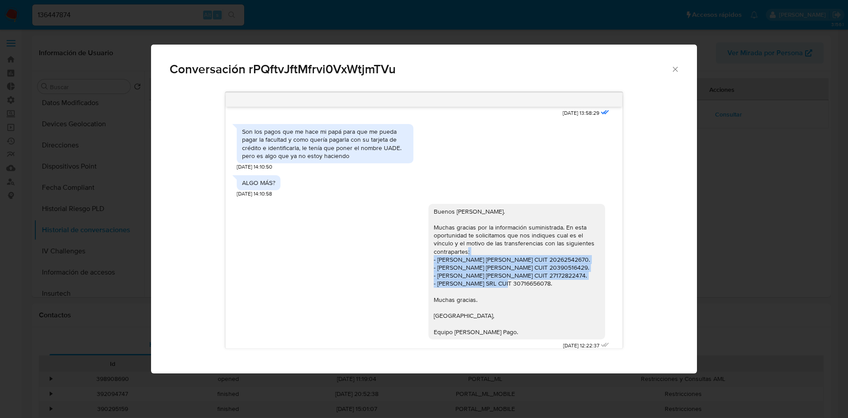
copy div "- [PERSON_NAME] [PERSON_NAME] CUIT 20262542670. - [PERSON_NAME] [PERSON_NAME] C…"
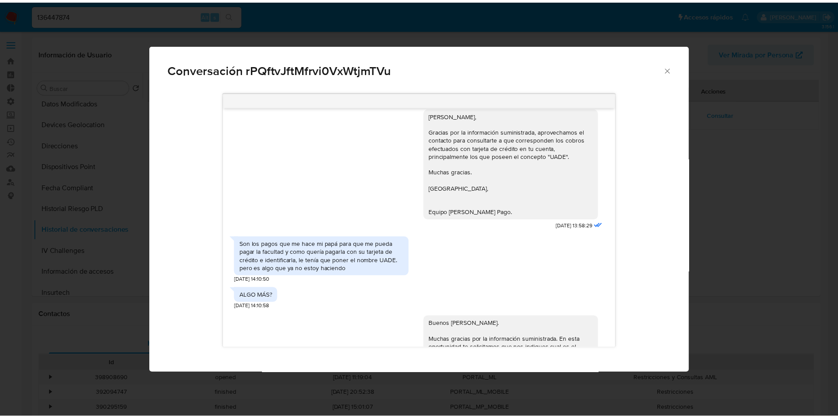
scroll to position [844, 0]
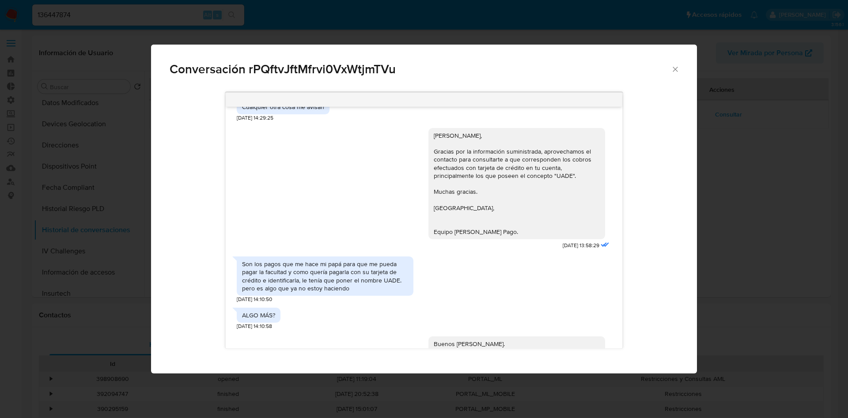
click at [678, 71] on icon "Cerrar" at bounding box center [675, 69] width 9 height 9
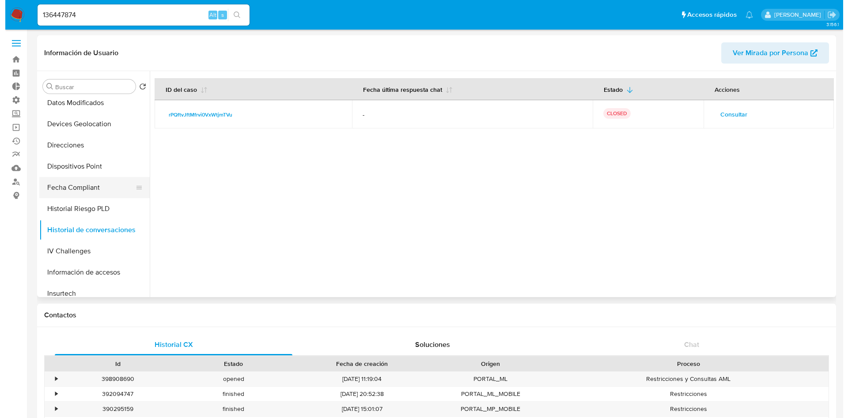
scroll to position [18, 0]
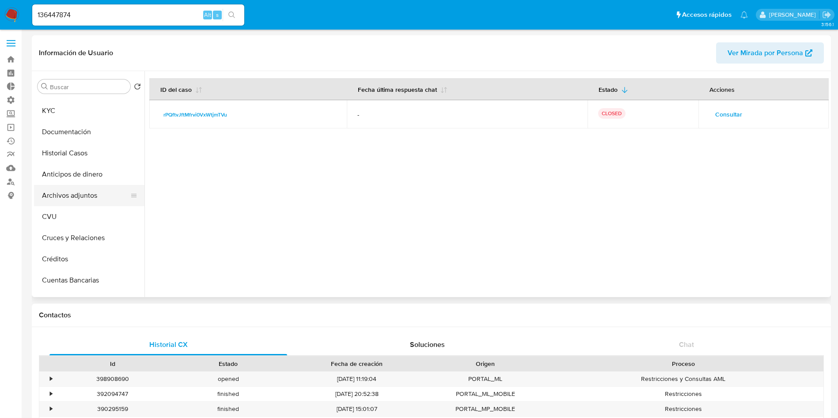
click at [98, 191] on button "Archivos adjuntos" at bounding box center [85, 195] width 103 height 21
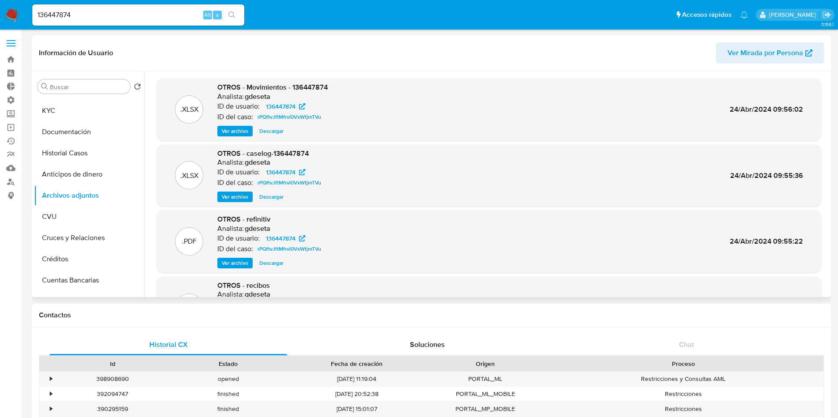
click at [233, 195] on span "Ver archivo" at bounding box center [235, 197] width 26 height 9
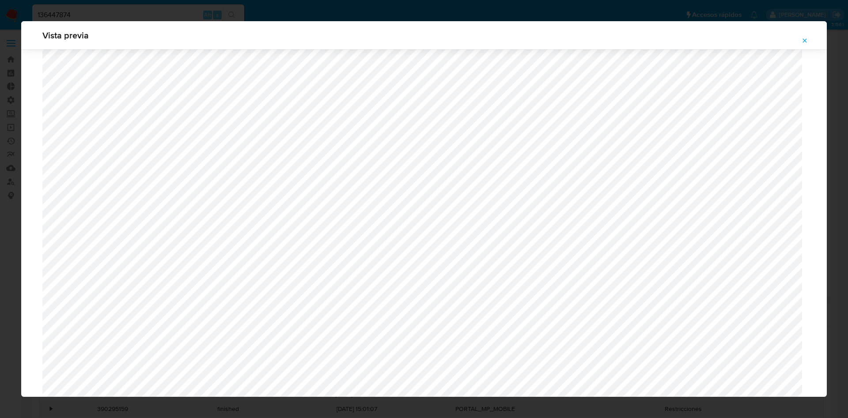
scroll to position [314, 0]
click at [803, 44] on icon "Attachment preview" at bounding box center [804, 40] width 7 height 7
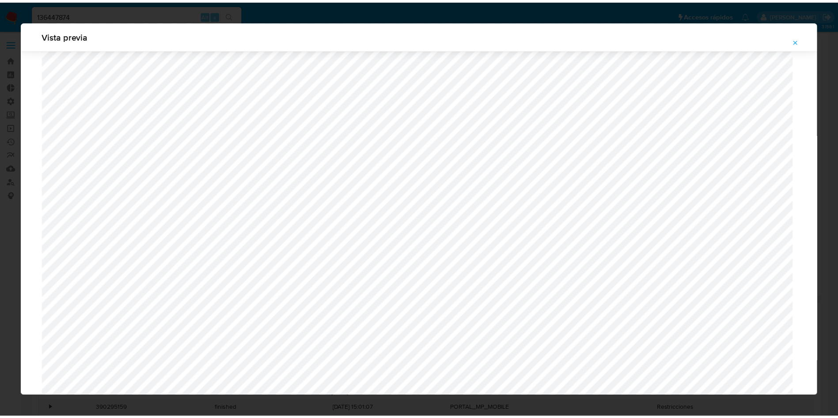
scroll to position [0, 0]
